Goal: Find specific page/section: Find specific page/section

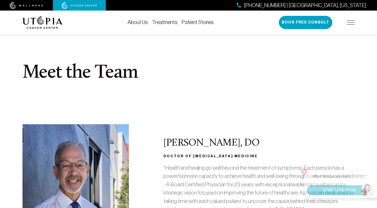
click at [116, 151] on img at bounding box center [75, 186] width 107 height 124
click at [208, 93] on section "Meet the Team" at bounding box center [188, 74] width 377 height 101
click at [105, 101] on section "Meet the Team" at bounding box center [188, 74] width 377 height 101
click at [168, 131] on div "[PERSON_NAME], DO Doctor of [MEDICAL_DATA] Medicine "Health and healing go well…" at bounding box center [259, 186] width 198 height 124
click at [62, 148] on img at bounding box center [75, 186] width 107 height 124
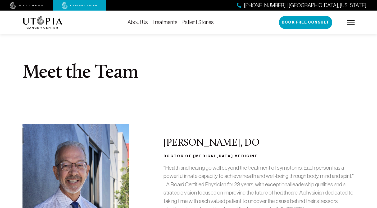
click at [180, 116] on section "Meet the Team" at bounding box center [188, 74] width 377 height 101
click at [189, 123] on section "Meet the Team" at bounding box center [188, 74] width 377 height 101
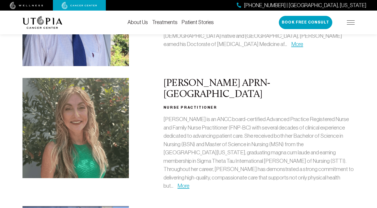
click at [265, 93] on div "[PERSON_NAME] APRN- BC Nurse Practitioner [PERSON_NAME] is an ANCC board-certif…" at bounding box center [259, 136] width 198 height 116
